Goal: Task Accomplishment & Management: Manage account settings

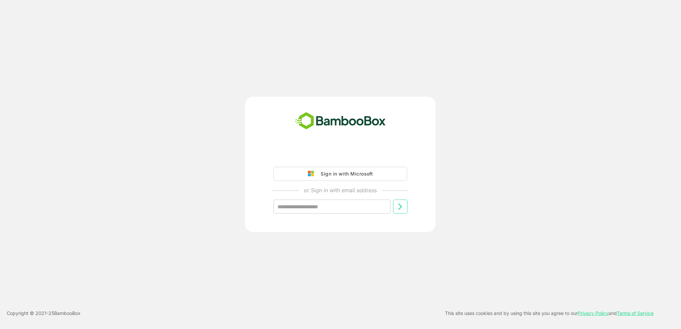
click at [328, 177] on div "Sign in with Microsoft" at bounding box center [344, 173] width 55 height 9
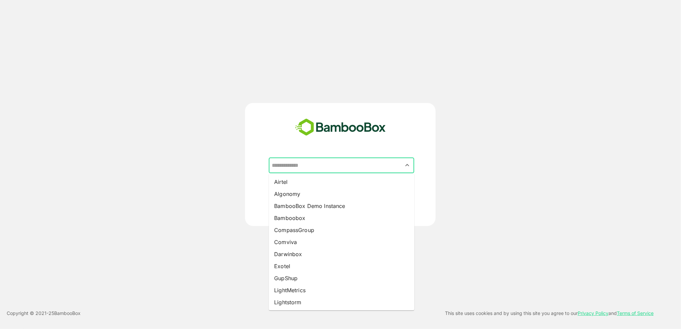
click at [292, 165] on input "text" at bounding box center [341, 165] width 143 height 13
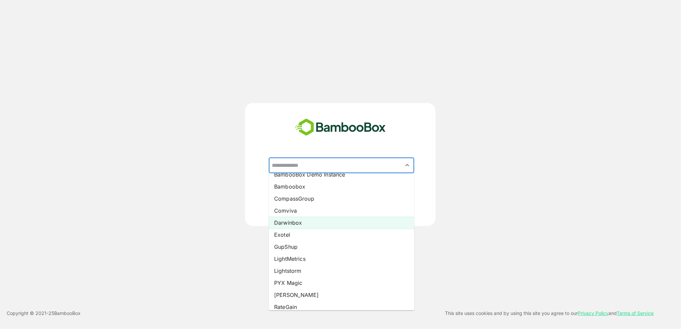
scroll to position [32, 0]
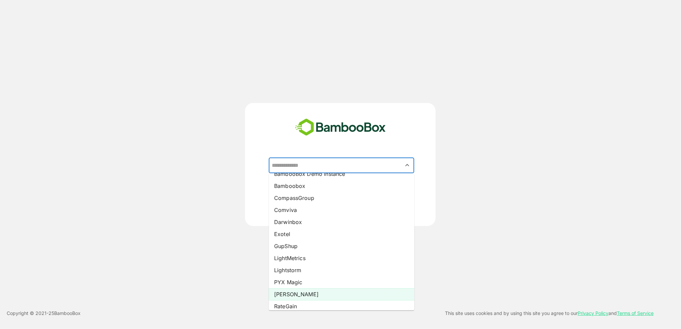
click at [298, 290] on li "Pando" at bounding box center [341, 294] width 145 height 12
type input "*****"
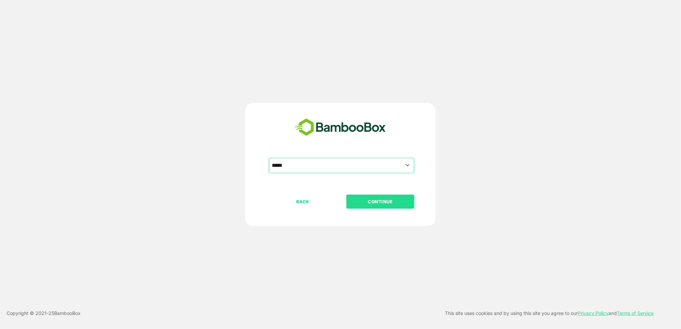
click at [383, 206] on button "CONTINUE" at bounding box center [380, 202] width 68 height 14
click at [385, 206] on button "CONTINUE" at bounding box center [380, 202] width 68 height 14
click at [389, 200] on p "CONTINUE" at bounding box center [380, 201] width 67 height 7
click at [377, 201] on p "CONTINUE" at bounding box center [380, 201] width 67 height 7
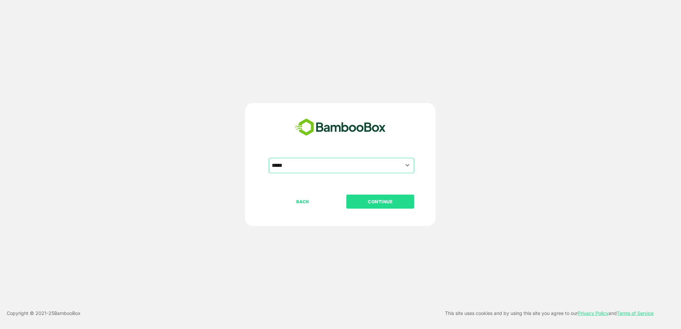
click at [377, 201] on p "CONTINUE" at bounding box center [380, 201] width 67 height 7
click at [384, 204] on p "CONTINUE" at bounding box center [380, 201] width 67 height 7
drag, startPoint x: 384, startPoint y: 204, endPoint x: 370, endPoint y: 198, distance: 14.8
click at [370, 198] on p "CONTINUE" at bounding box center [380, 201] width 67 height 7
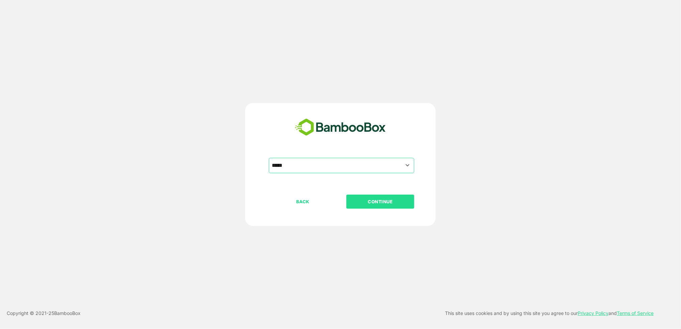
click at [370, 198] on p "CONTINUE" at bounding box center [380, 201] width 67 height 7
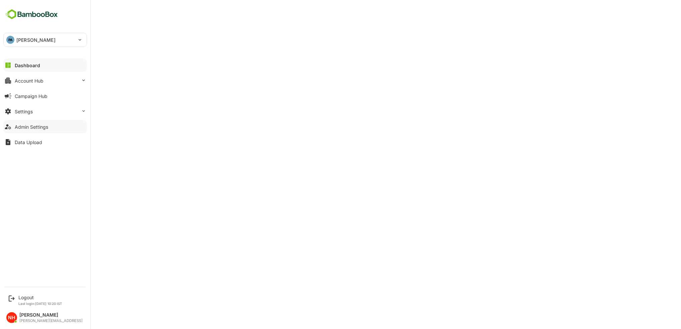
click at [36, 129] on div "Admin Settings" at bounding box center [31, 127] width 33 height 6
click at [39, 126] on div "Admin Settings" at bounding box center [31, 127] width 33 height 6
click at [41, 65] on button "Dashboard" at bounding box center [45, 64] width 84 height 13
click at [34, 67] on div "Dashboard" at bounding box center [27, 66] width 25 height 6
